Goal: Check status: Check status

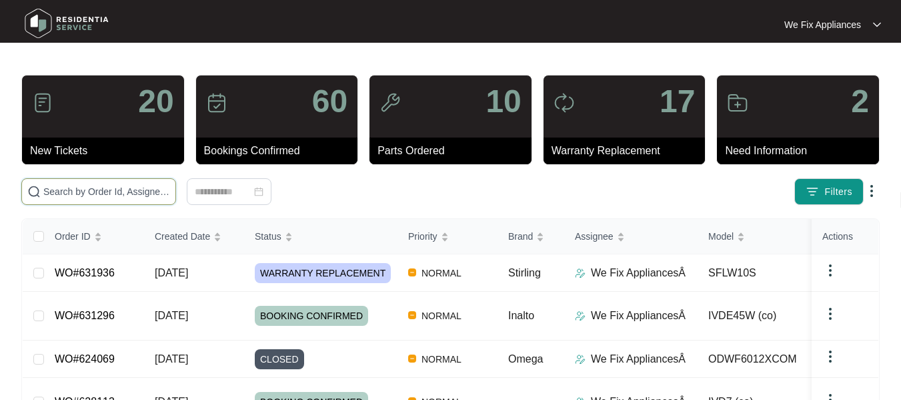
click at [81, 190] on input "text" at bounding box center [106, 191] width 127 height 15
paste input "630725"
type input "630725"
click at [117, 192] on input "text" at bounding box center [106, 191] width 127 height 15
paste input "630725"
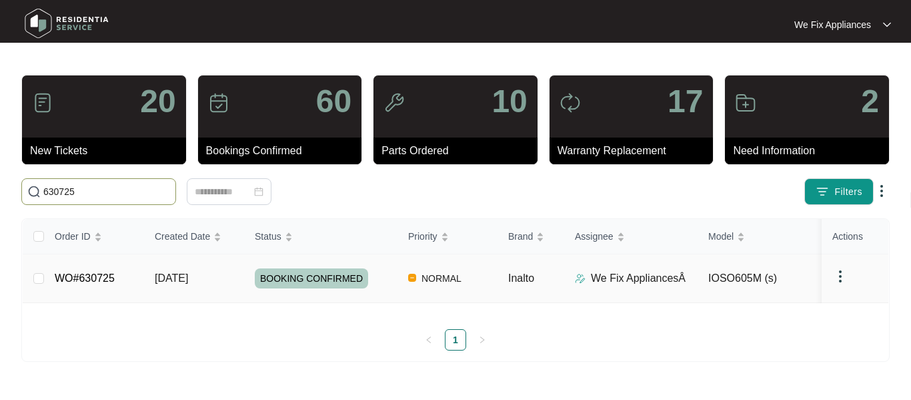
type input "630725"
click at [298, 270] on span "BOOKING CONFIRMED" at bounding box center [311, 278] width 113 height 20
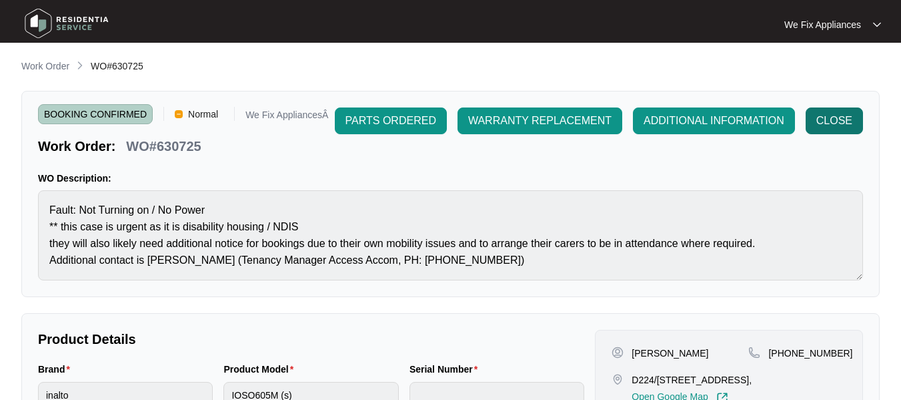
click at [833, 123] on span "CLOSE" at bounding box center [835, 121] width 36 height 16
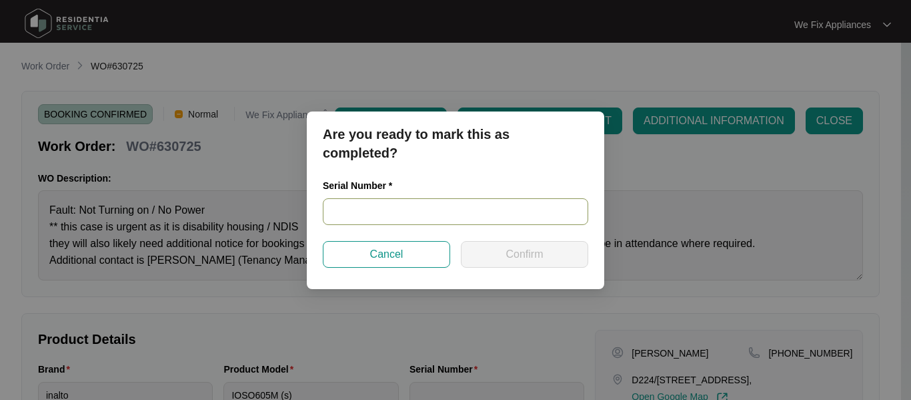
click at [388, 215] on input "text" at bounding box center [456, 211] width 266 height 27
paste input "997981820050073"
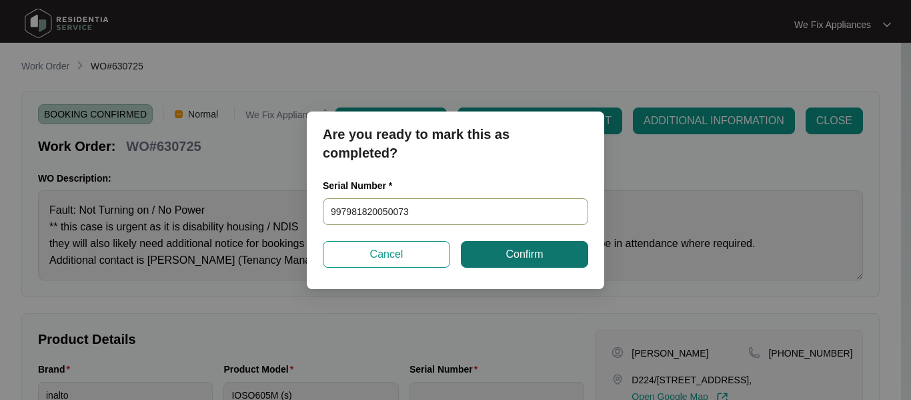
type input "997981820050073"
click at [516, 259] on span "Confirm" at bounding box center [524, 254] width 37 height 16
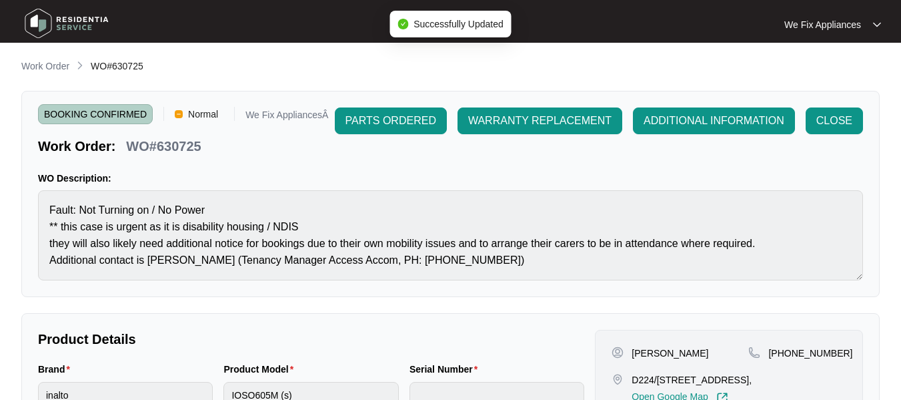
type input "997981820050073"
